Goal: Register for event/course

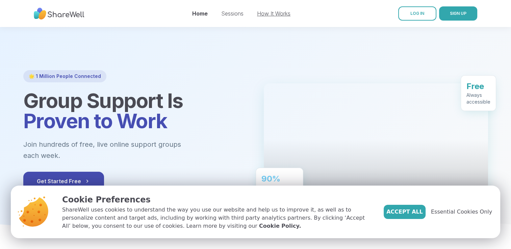
click at [266, 10] on link "How It Works" at bounding box center [273, 13] width 33 height 7
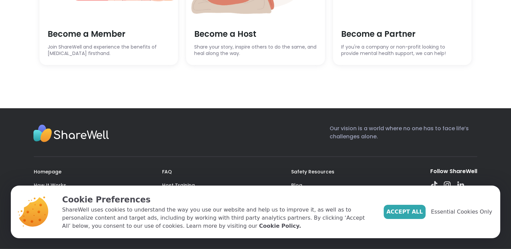
scroll to position [1969, 0]
click at [143, 40] on span "Become a Member" at bounding box center [109, 33] width 123 height 11
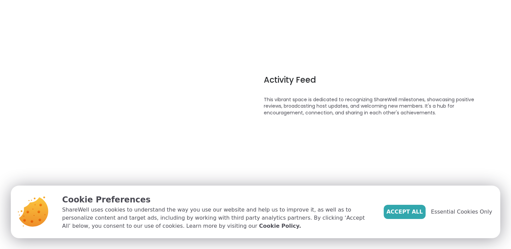
scroll to position [427, 0]
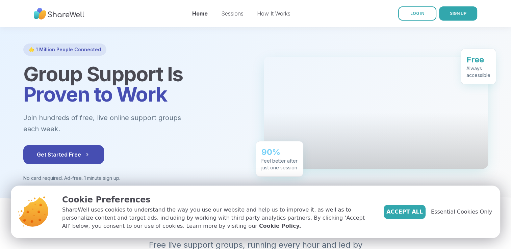
scroll to position [36, 0]
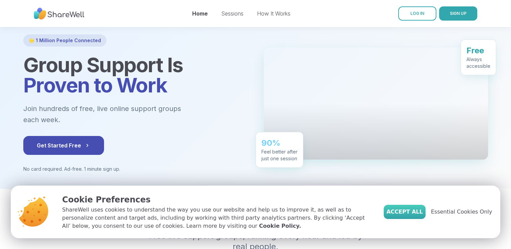
click at [416, 210] on span "Accept All" at bounding box center [404, 212] width 36 height 8
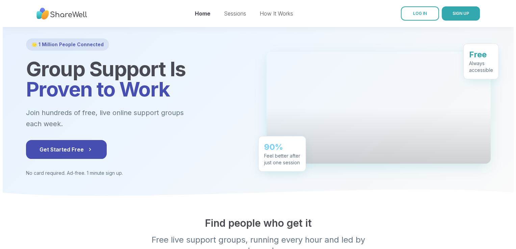
scroll to position [29, 0]
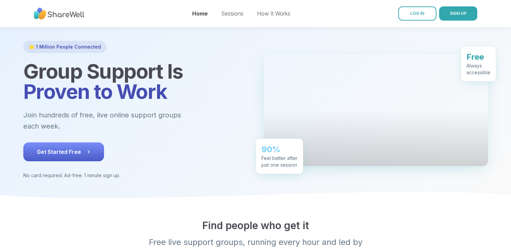
click at [81, 148] on span "Get Started Free" at bounding box center [64, 152] width 54 height 8
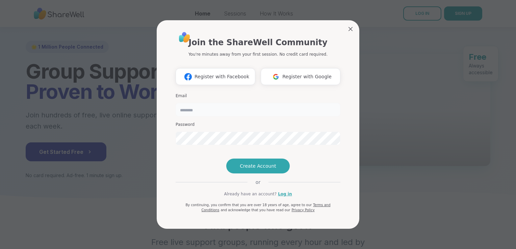
click at [203, 103] on input "email" at bounding box center [258, 110] width 165 height 14
type input "**********"
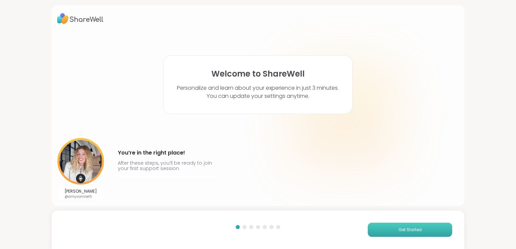
click at [382, 228] on button "Get Started" at bounding box center [410, 230] width 84 height 14
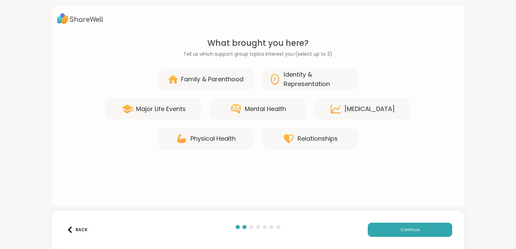
click at [252, 114] on div "Mental Health" at bounding box center [258, 109] width 96 height 22
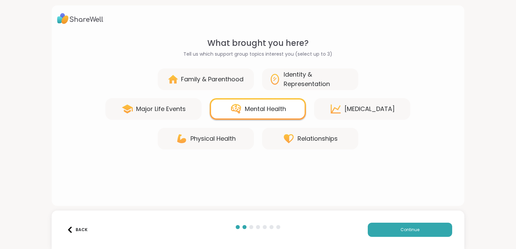
click at [298, 133] on div "Relationships" at bounding box center [310, 139] width 96 height 22
click at [352, 109] on div "Personal Growth" at bounding box center [369, 108] width 50 height 9
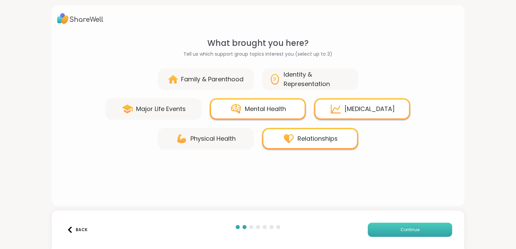
click at [389, 231] on button "Continue" at bounding box center [410, 230] width 84 height 14
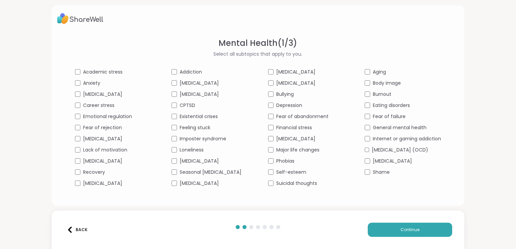
click at [268, 109] on div "Depression" at bounding box center [306, 105] width 76 height 7
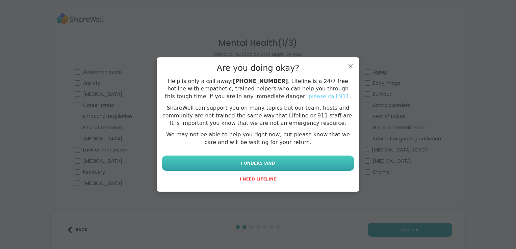
click at [302, 166] on button "I UNDERSTAND" at bounding box center [258, 163] width 192 height 15
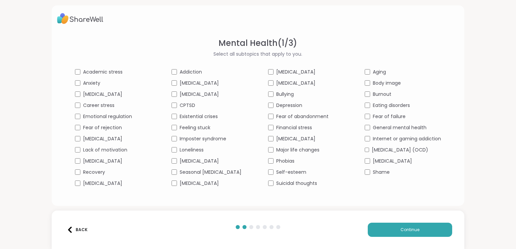
click at [307, 165] on div "Phobias" at bounding box center [306, 161] width 76 height 7
click at [371, 225] on button "Continue" at bounding box center [410, 230] width 84 height 14
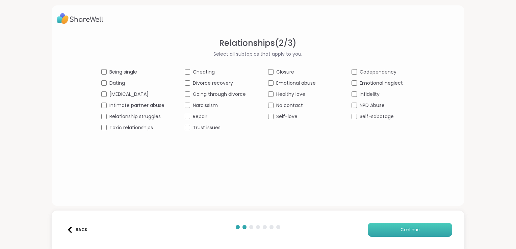
click at [376, 229] on button "Continue" at bounding box center [410, 230] width 84 height 14
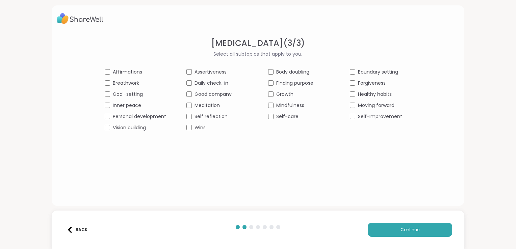
click at [351, 113] on div "Self-Improvement" at bounding box center [380, 116] width 61 height 7
click at [402, 228] on span "Continue" at bounding box center [409, 230] width 19 height 6
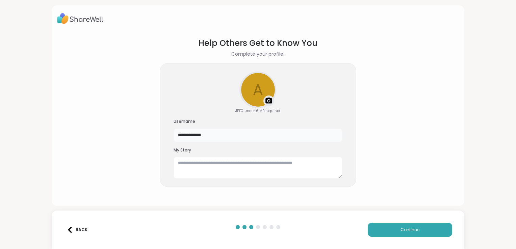
click at [209, 136] on input "**********" at bounding box center [257, 136] width 169 height 14
type input "********"
click at [207, 171] on textarea at bounding box center [257, 168] width 169 height 22
click at [376, 232] on button "Continue" at bounding box center [410, 230] width 84 height 14
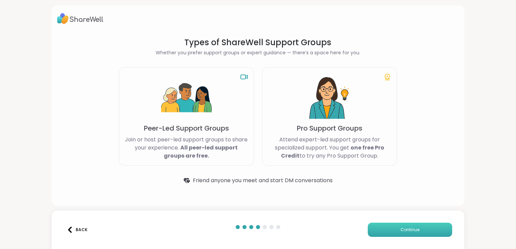
click at [378, 232] on button "Continue" at bounding box center [410, 230] width 84 height 14
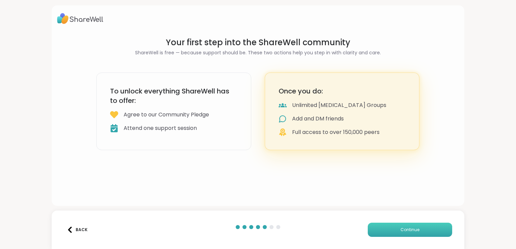
click at [378, 232] on button "Continue" at bounding box center [410, 230] width 84 height 14
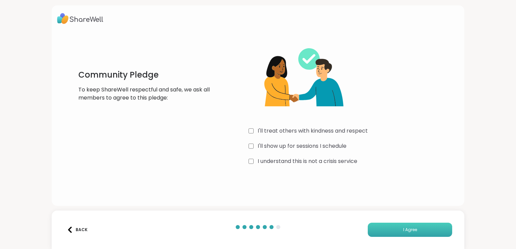
click at [402, 234] on button "I Agree" at bounding box center [410, 230] width 84 height 14
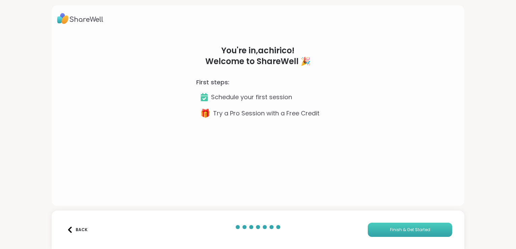
click at [384, 233] on button "Finish & Get Started" at bounding box center [410, 230] width 84 height 14
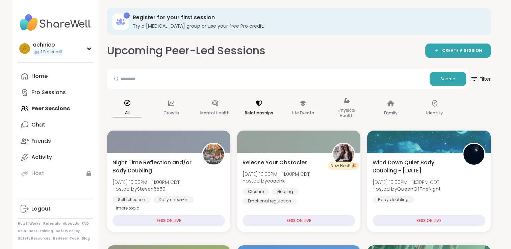
click at [259, 105] on icon at bounding box center [259, 103] width 6 height 5
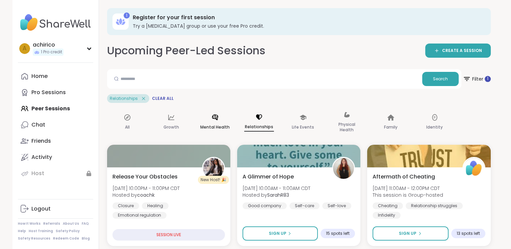
click at [219, 117] on div "Mental Health" at bounding box center [215, 123] width 41 height 34
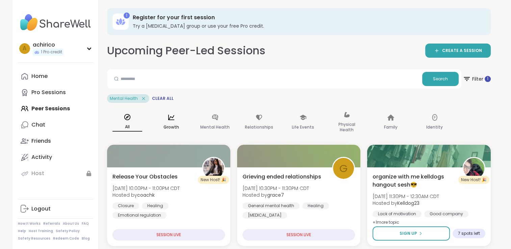
click at [172, 124] on p "Growth" at bounding box center [171, 127] width 16 height 8
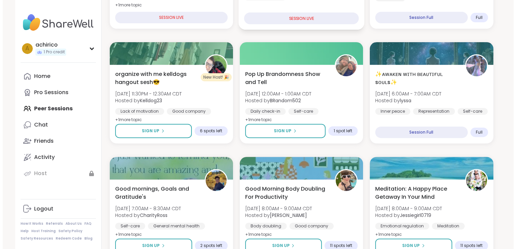
scroll to position [216, 0]
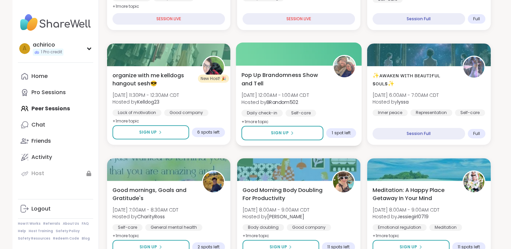
click at [247, 121] on span "+ 1 more topic" at bounding box center [254, 121] width 27 height 5
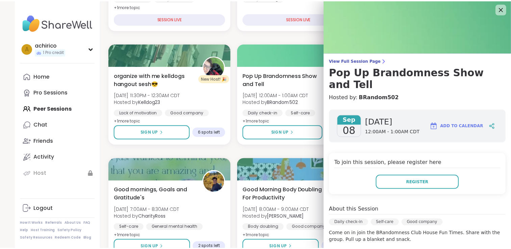
scroll to position [0, 0]
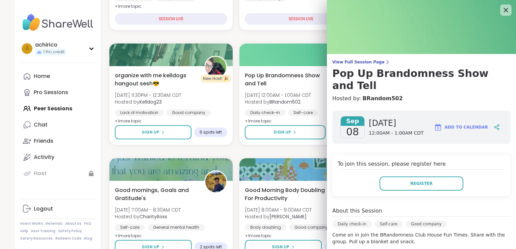
click at [501, 9] on icon at bounding box center [505, 10] width 8 height 8
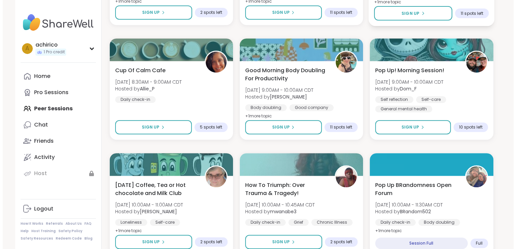
scroll to position [451, 0]
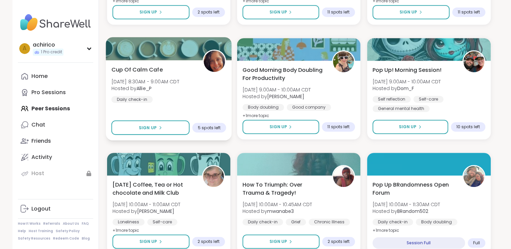
click at [189, 103] on div "Cup Of Calm Cafe Mon, Sep 08 | 8:30AM - 9:00AM CDT Hosted by Allie_P Daily chec…" at bounding box center [168, 83] width 115 height 37
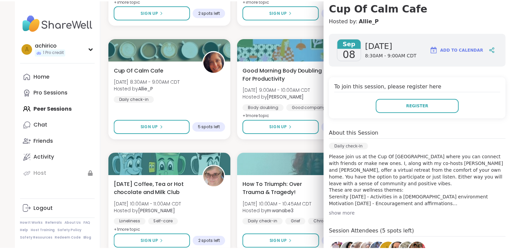
scroll to position [66, 0]
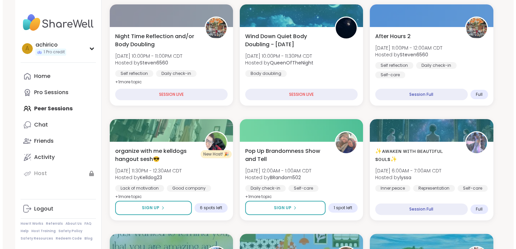
scroll to position [140, 0]
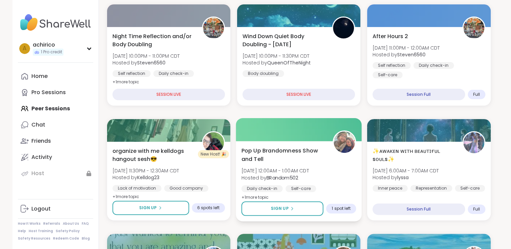
click at [332, 176] on div "Pop Up Brandomness Show and Tell Mon, Sep 08 | 12:00AM - 1:00AM CDT Hosted by B…" at bounding box center [298, 173] width 115 height 55
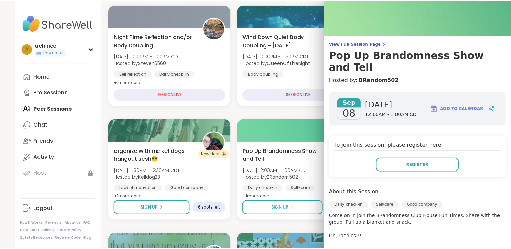
scroll to position [18, 0]
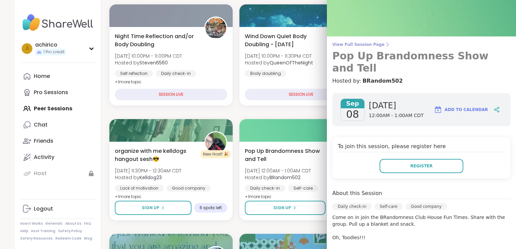
click at [357, 44] on span "View Full Session Page" at bounding box center [421, 44] width 178 height 5
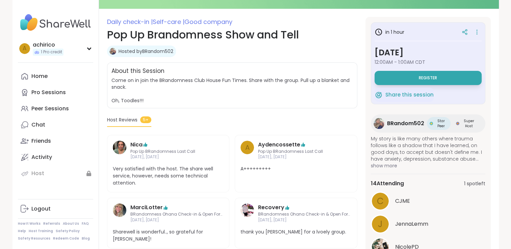
scroll to position [79, 0]
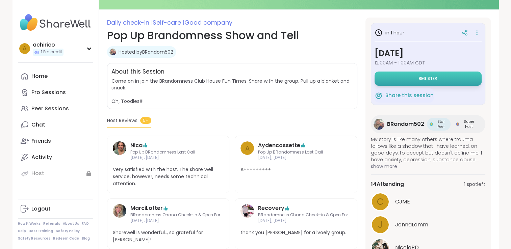
click at [411, 76] on button "Register" at bounding box center [427, 79] width 107 height 14
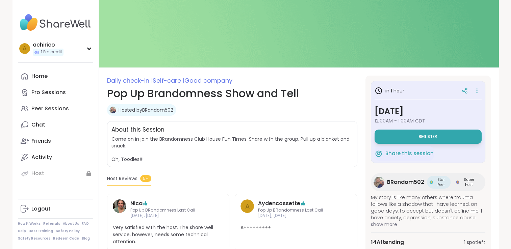
scroll to position [0, 0]
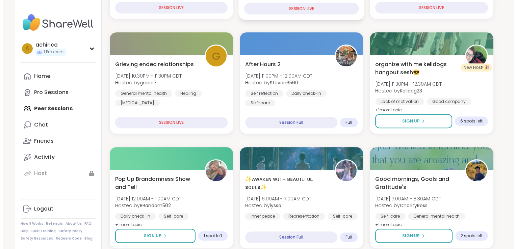
scroll to position [215, 0]
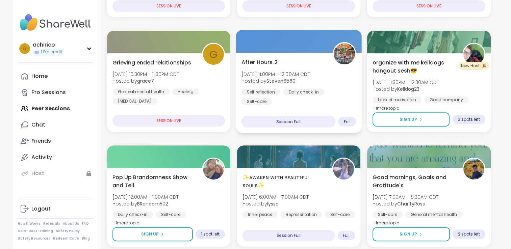
click at [335, 82] on div "After Hours 2 Sun, Sep 07 | 11:00PM - 12:00AM CDT Hosted by Steven6560 Self ref…" at bounding box center [298, 81] width 115 height 47
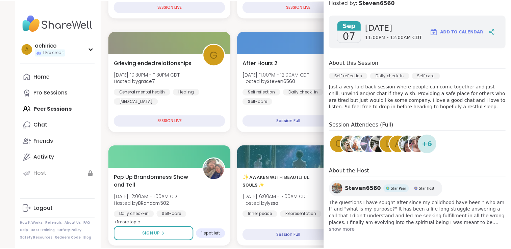
scroll to position [0, 0]
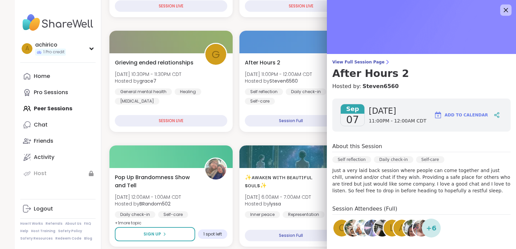
click at [501, 8] on icon at bounding box center [505, 10] width 8 height 8
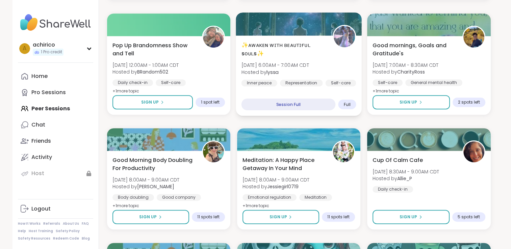
scroll to position [348, 0]
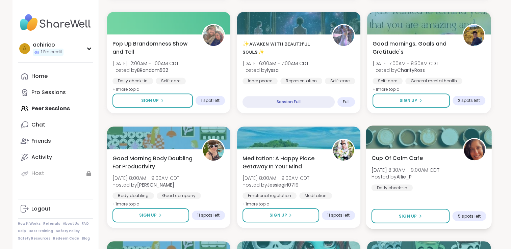
click at [454, 189] on div "Cup Of Calm Cafe Mon, Sep 08 | 8:30AM - 9:00AM CDT Hosted by Allie_P Daily chec…" at bounding box center [428, 172] width 115 height 37
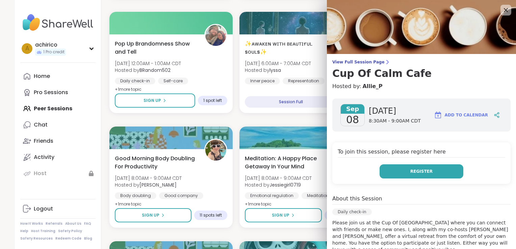
click at [422, 175] on button "Register" at bounding box center [421, 171] width 84 height 14
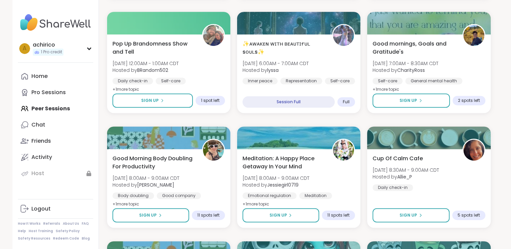
click at [41, 127] on div "Chat" at bounding box center [38, 124] width 14 height 7
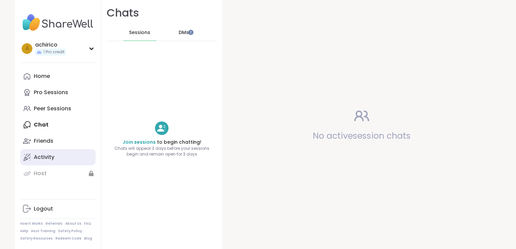
click at [53, 152] on link "Activity" at bounding box center [57, 157] width 75 height 16
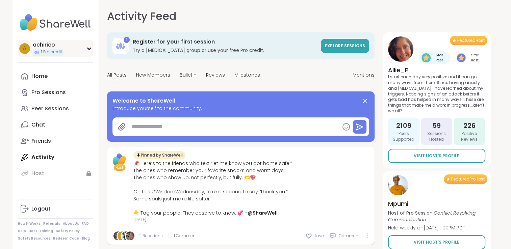
click at [87, 48] on icon at bounding box center [88, 49] width 3 height 2
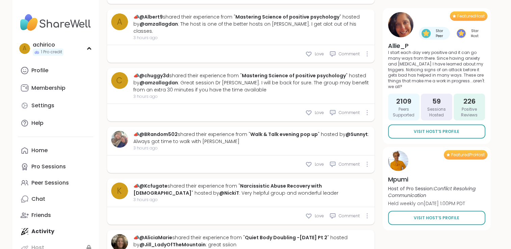
scroll to position [1779, 0]
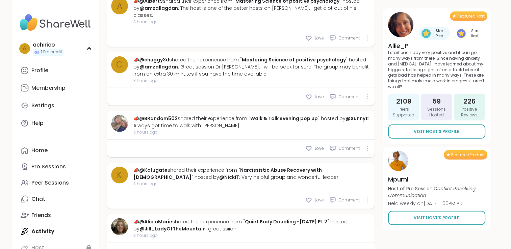
type textarea "*"
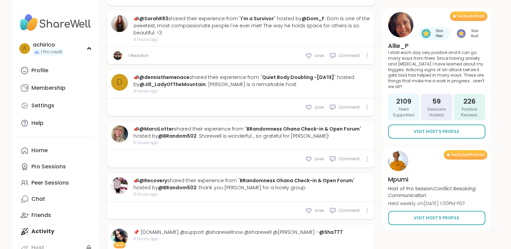
scroll to position [2262, 0]
click at [159, 184] on link "@BRandom502" at bounding box center [177, 187] width 38 height 7
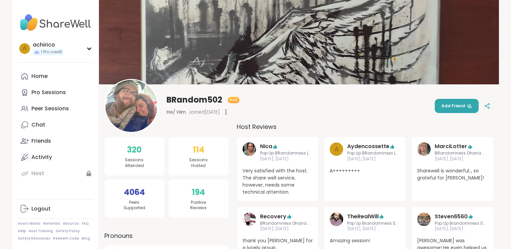
click at [226, 111] on icon at bounding box center [225, 112] width 1 height 5
